Goal: Navigation & Orientation: Find specific page/section

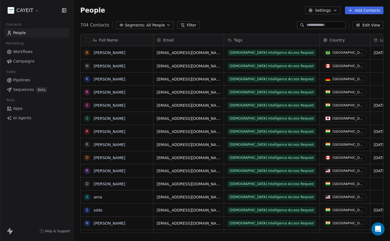
scroll to position [208, 312]
click at [235, 18] on div "People Settings Add Contacts" at bounding box center [232, 10] width 316 height 21
click at [26, 15] on div "CAYEIT" at bounding box center [36, 10] width 73 height 21
click at [33, 10] on html "CAYEIT Contacts People Marketing Workflows Campaigns Sales Pipelines Sequences …" at bounding box center [195, 120] width 390 height 241
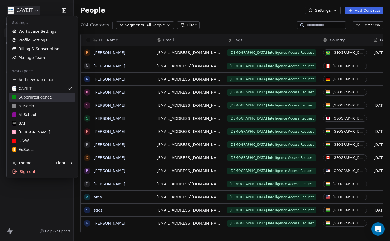
click at [47, 97] on div "Superintelligence" at bounding box center [32, 96] width 40 height 5
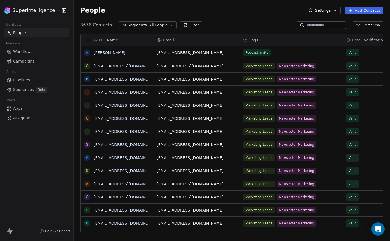
scroll to position [208, 312]
click at [48, 8] on html "Superintelligence Contacts People Marketing Workflows Campaigns Sales Pipelines…" at bounding box center [195, 120] width 390 height 241
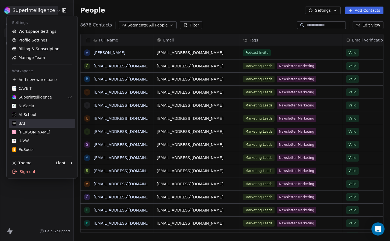
click at [47, 125] on div "BAI" at bounding box center [42, 123] width 60 height 5
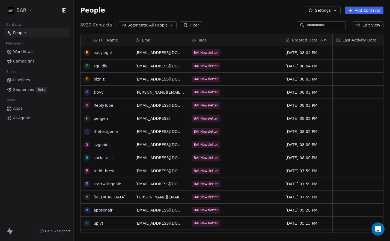
scroll to position [208, 312]
click at [29, 13] on html "BAR Contacts People Marketing Workflows Campaigns Sales Pipelines Sequences Bet…" at bounding box center [195, 120] width 390 height 241
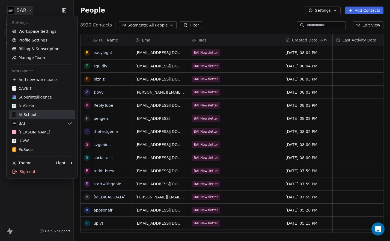
click at [43, 116] on div "AI School" at bounding box center [42, 114] width 60 height 5
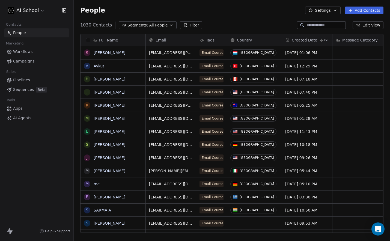
scroll to position [208, 312]
